Goal: Task Accomplishment & Management: Manage account settings

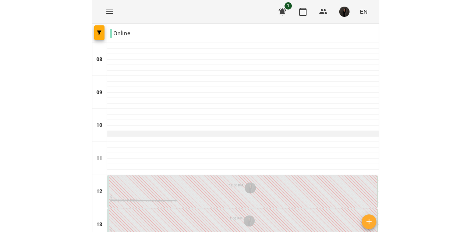
scroll to position [90, 0]
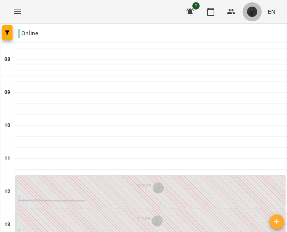
click at [250, 7] on span "button" at bounding box center [252, 12] width 10 height 10
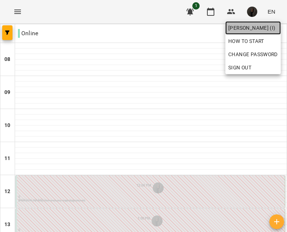
click at [235, 26] on span "[PERSON_NAME] (і)" at bounding box center [254, 28] width 50 height 9
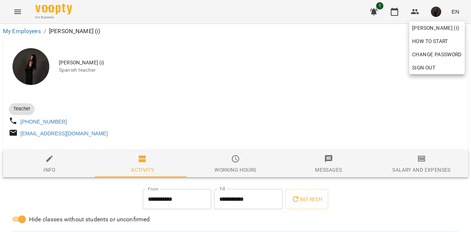
click at [287, 75] on div at bounding box center [235, 116] width 471 height 232
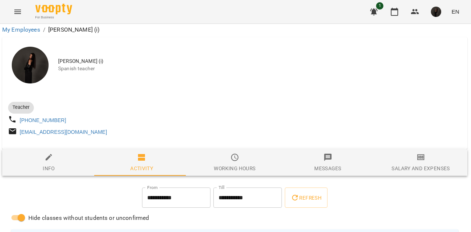
scroll to position [0, 1]
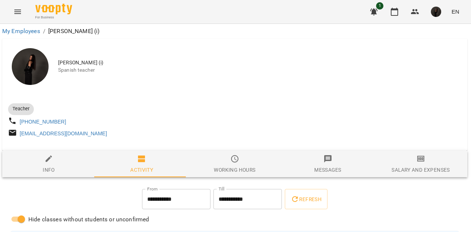
click at [230, 173] on div "Working hours" at bounding box center [235, 169] width 42 height 9
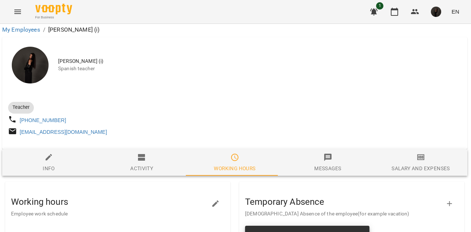
scroll to position [197, 1]
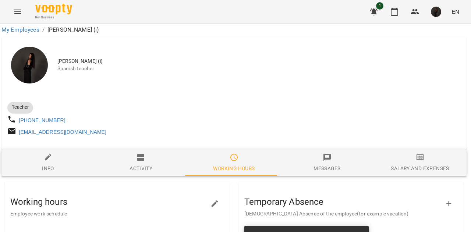
scroll to position [0, 1]
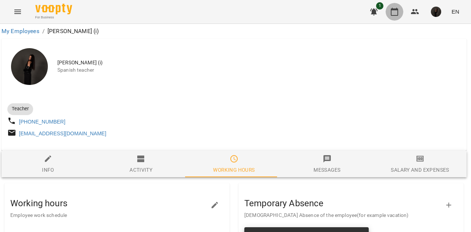
click at [287, 12] on icon "button" at bounding box center [394, 11] width 9 height 9
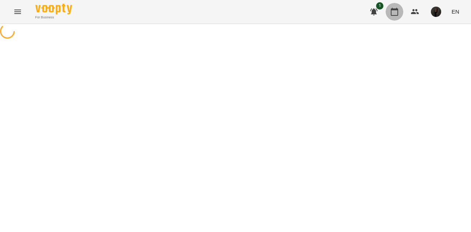
click at [287, 10] on icon "button" at bounding box center [393, 12] width 7 height 8
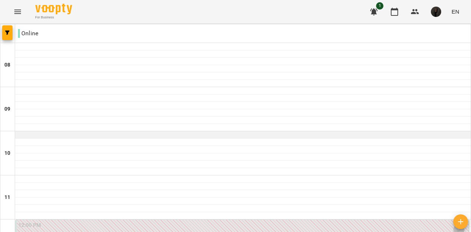
scroll to position [153, 0]
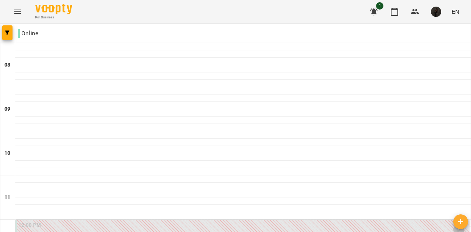
type input "**********"
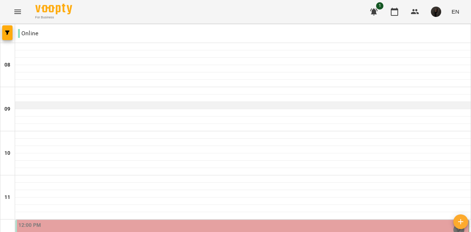
scroll to position [178, 0]
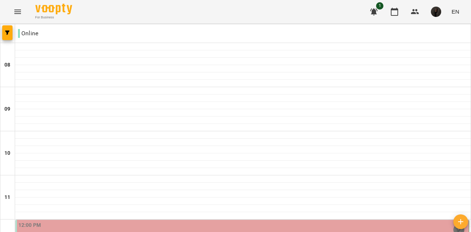
type input "**********"
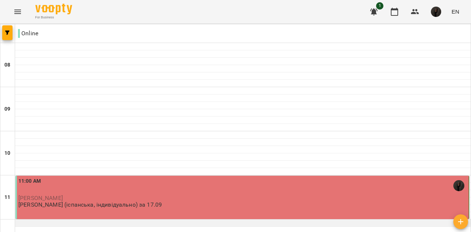
scroll to position [71, 0]
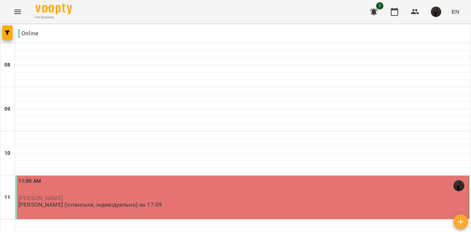
type input "**********"
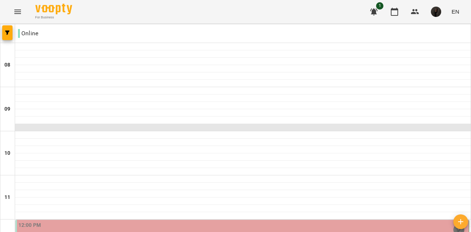
scroll to position [166, 0]
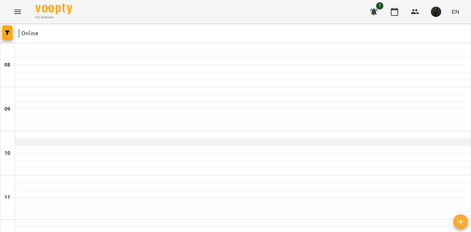
scroll to position [454, 0]
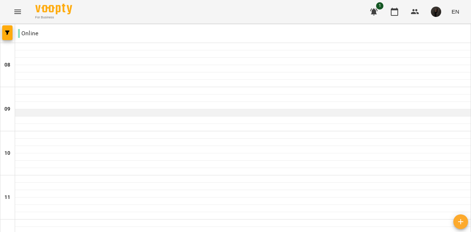
scroll to position [216, 0]
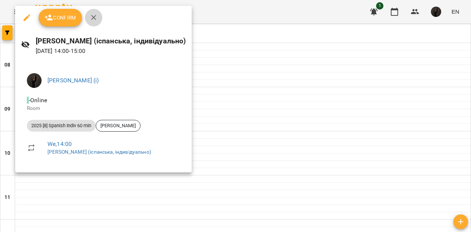
click at [96, 15] on icon "button" at bounding box center [93, 17] width 9 height 9
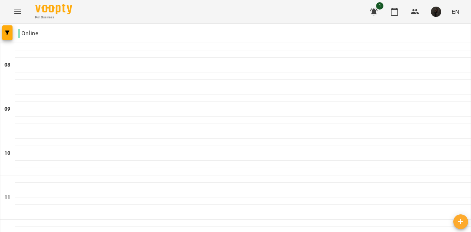
scroll to position [517, 0]
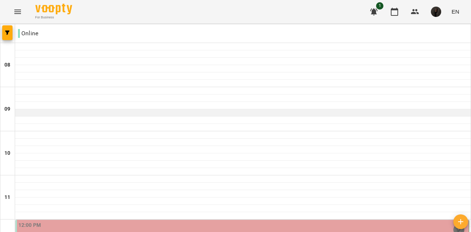
scroll to position [144, 0]
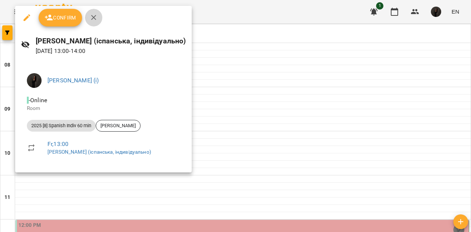
click at [93, 16] on icon "button" at bounding box center [93, 17] width 9 height 9
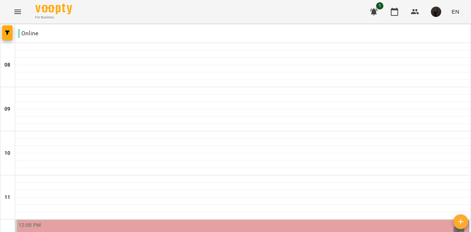
click at [287, 11] on div "For Business 1 EN" at bounding box center [235, 12] width 471 height 24
